Goal: Transaction & Acquisition: Subscribe to service/newsletter

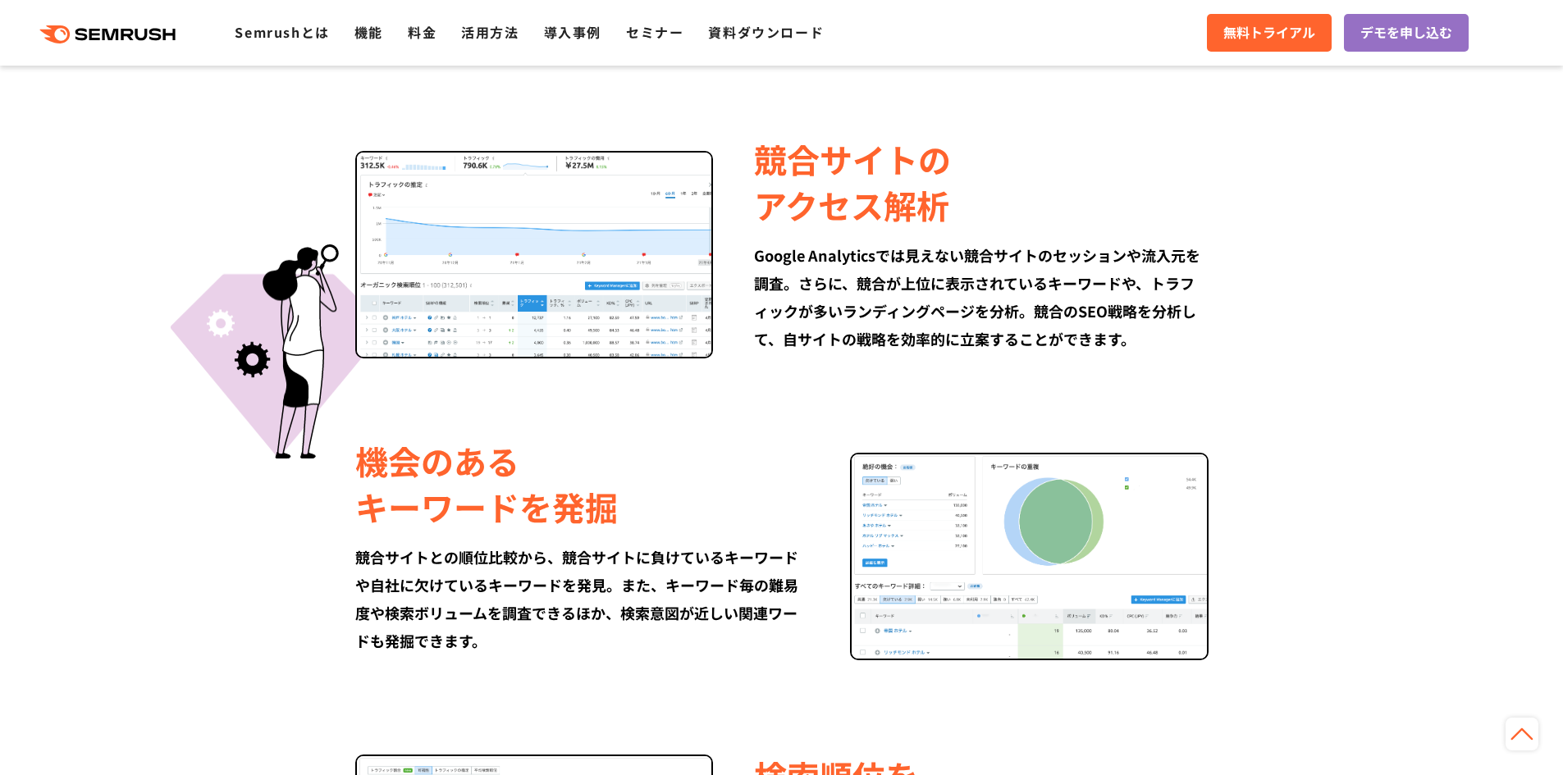
scroll to position [1149, 0]
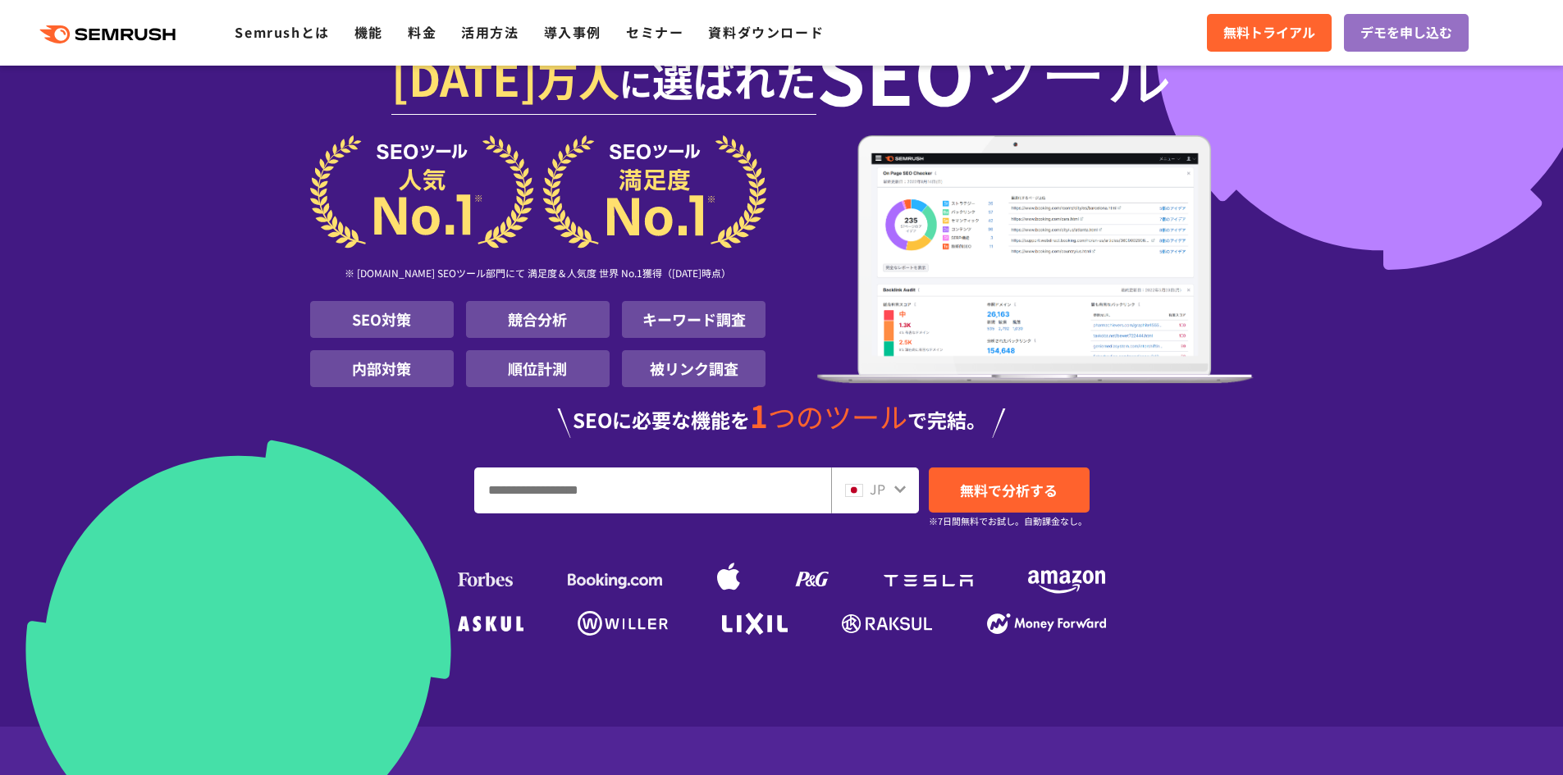
scroll to position [82, 0]
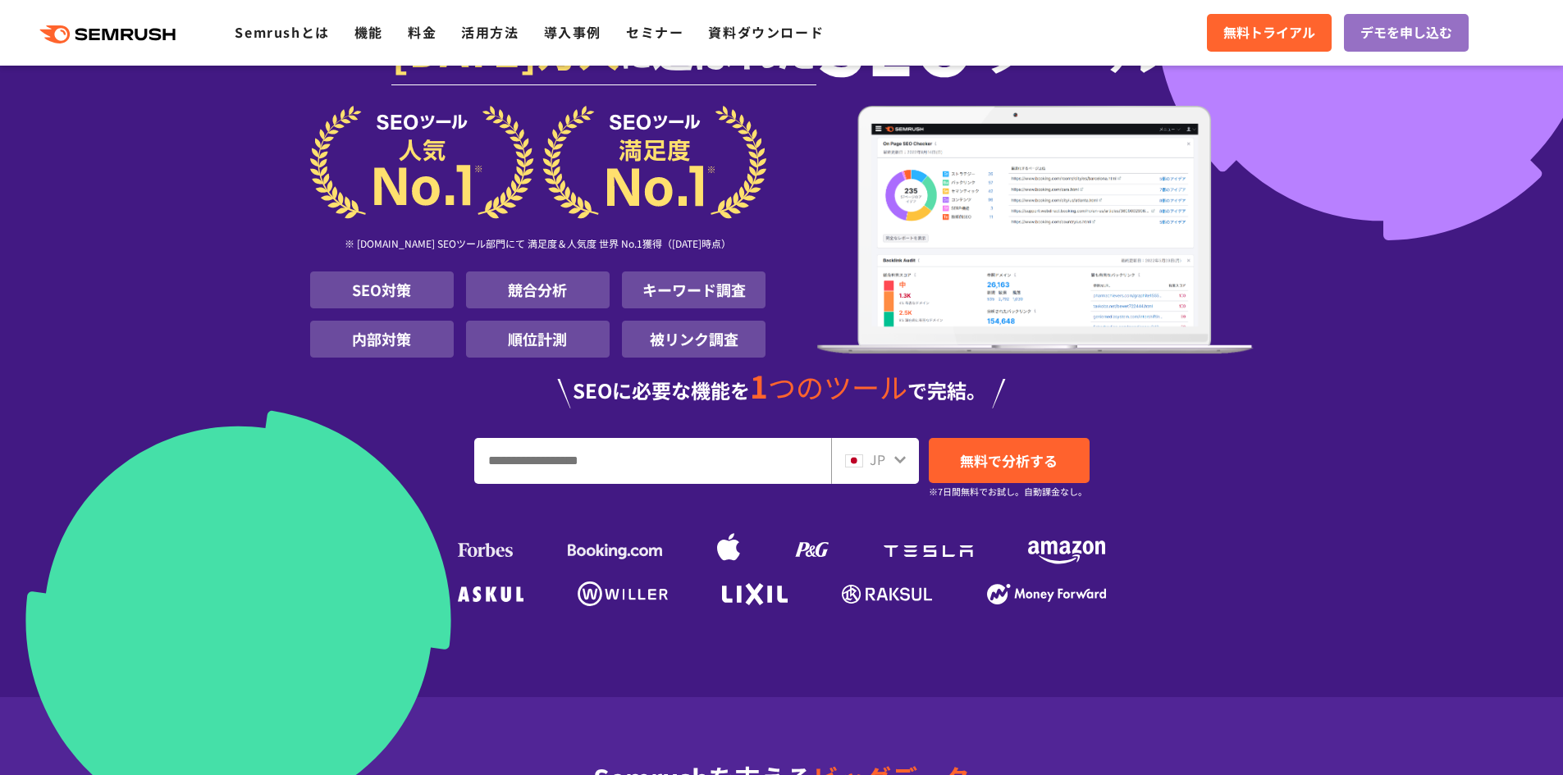
click at [548, 462] on input "URL、キーワードを入力してください" at bounding box center [652, 461] width 355 height 44
type input "***"
click at [975, 450] on span "無料で分析する" at bounding box center [1009, 460] width 98 height 21
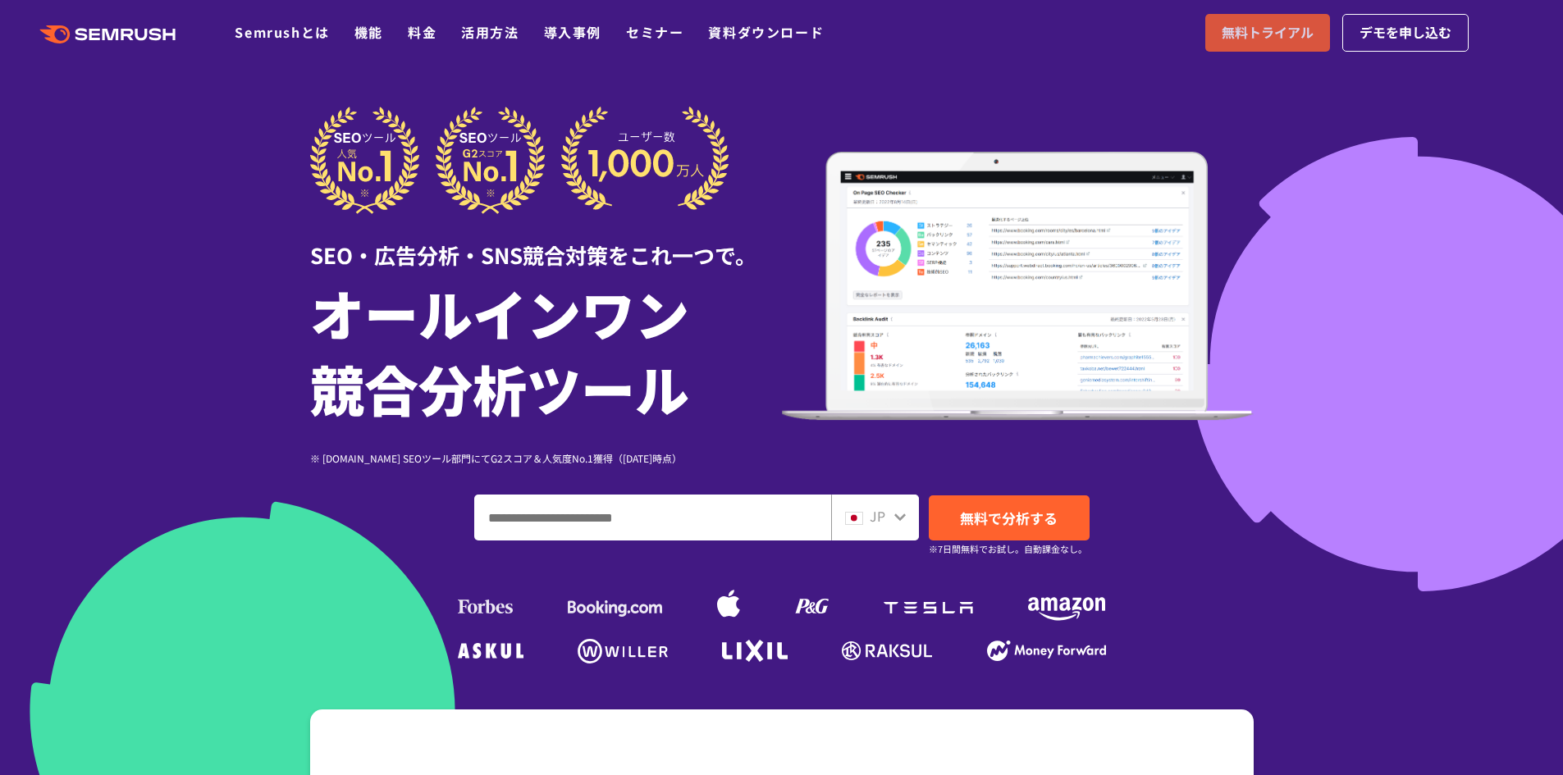
click at [1283, 36] on span "無料トライアル" at bounding box center [1268, 32] width 92 height 21
